Goal: Information Seeking & Learning: Learn about a topic

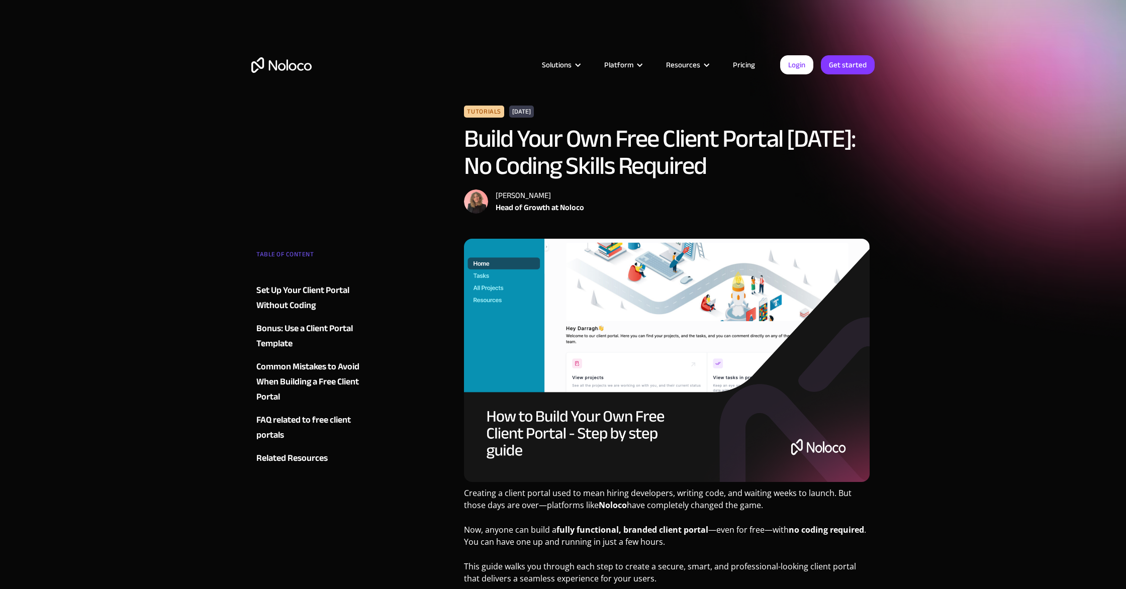
click at [743, 63] on link "Pricing" at bounding box center [743, 64] width 47 height 13
